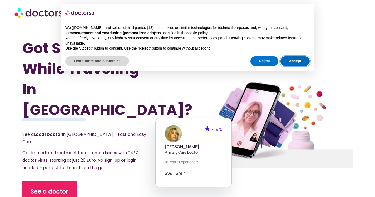
click at [294, 59] on button "Accept" at bounding box center [294, 60] width 29 height 9
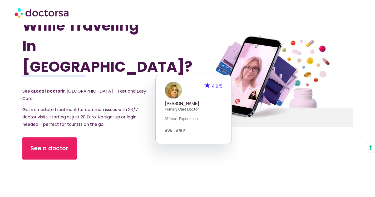
scroll to position [44, 0]
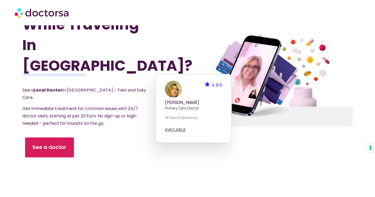
click at [46, 138] on link "See a doctor" at bounding box center [49, 147] width 49 height 20
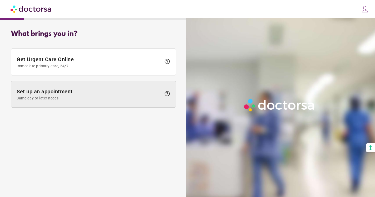
click at [66, 99] on span "Same day or later needs" at bounding box center [89, 98] width 145 height 4
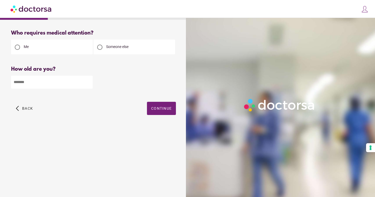
type input "*"
click at [86, 84] on input "*" at bounding box center [52, 82] width 82 height 13
type input "**"
click at [100, 47] on div at bounding box center [99, 46] width 5 height 5
click at [18, 46] on div at bounding box center [17, 46] width 5 height 5
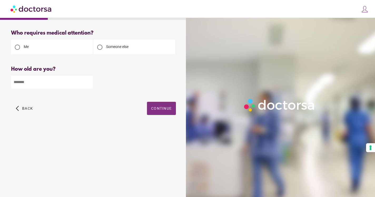
click at [157, 106] on span "button" at bounding box center [161, 108] width 29 height 13
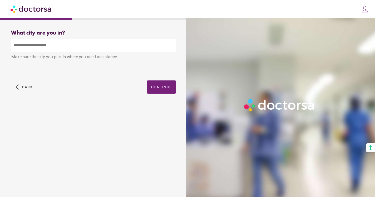
click at [52, 47] on input "text" at bounding box center [93, 45] width 165 height 13
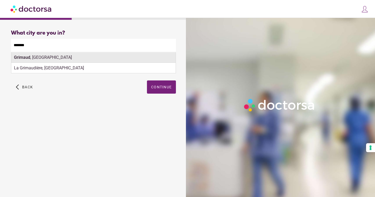
click at [54, 59] on div "Grimaud , France" at bounding box center [93, 57] width 164 height 11
type input "**********"
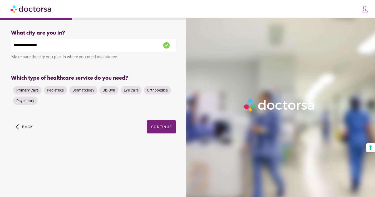
click at [27, 89] on span "Primary Care" at bounding box center [27, 90] width 22 height 4
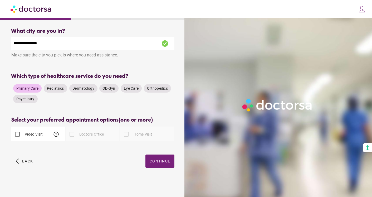
scroll to position [2, 0]
click at [71, 133] on div at bounding box center [72, 134] width 11 height 11
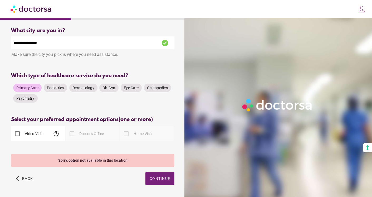
click at [28, 88] on span "Primary Care" at bounding box center [27, 88] width 22 height 4
